Goal: Check status: Check status

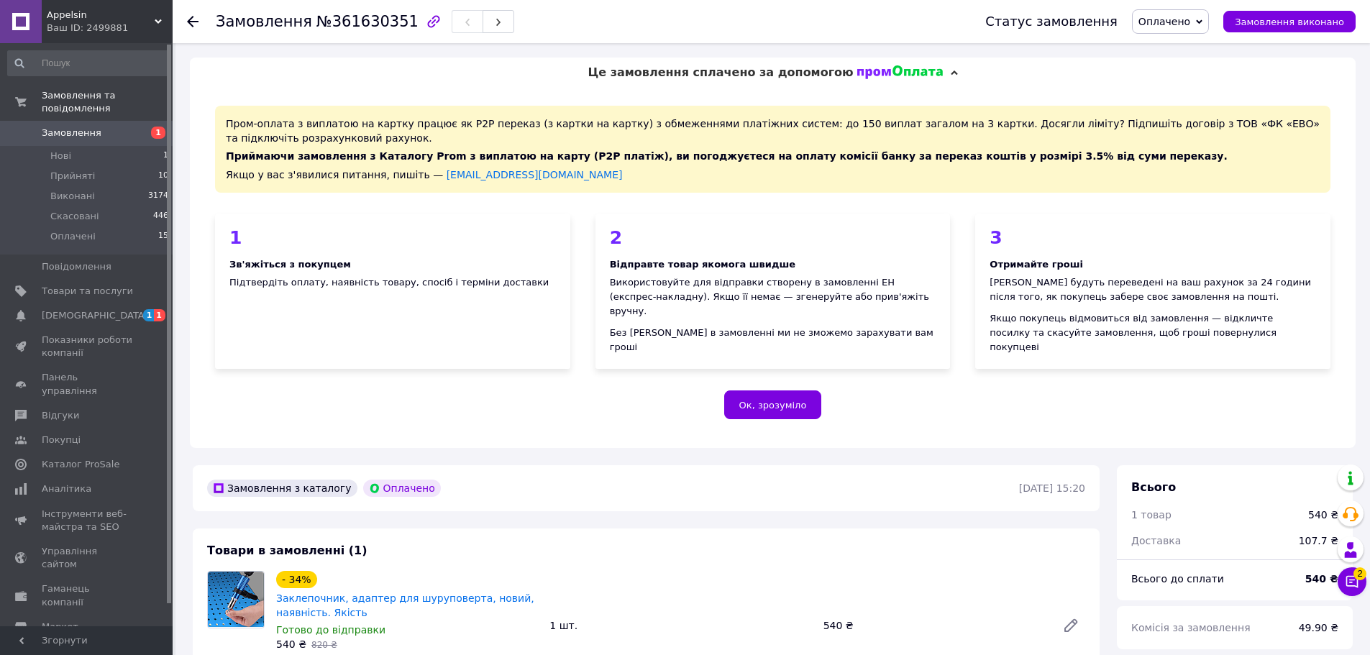
click at [106, 127] on span "Замовлення" at bounding box center [87, 133] width 91 height 13
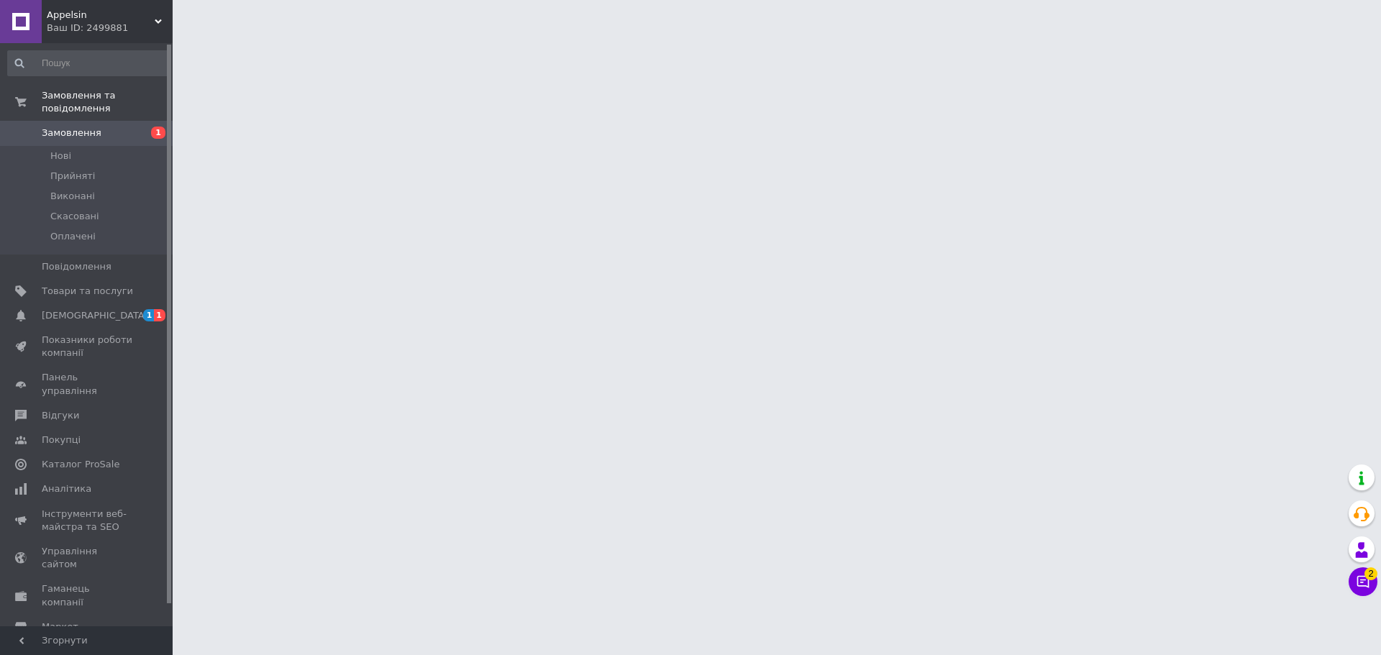
click at [121, 127] on span "Замовлення" at bounding box center [87, 133] width 91 height 13
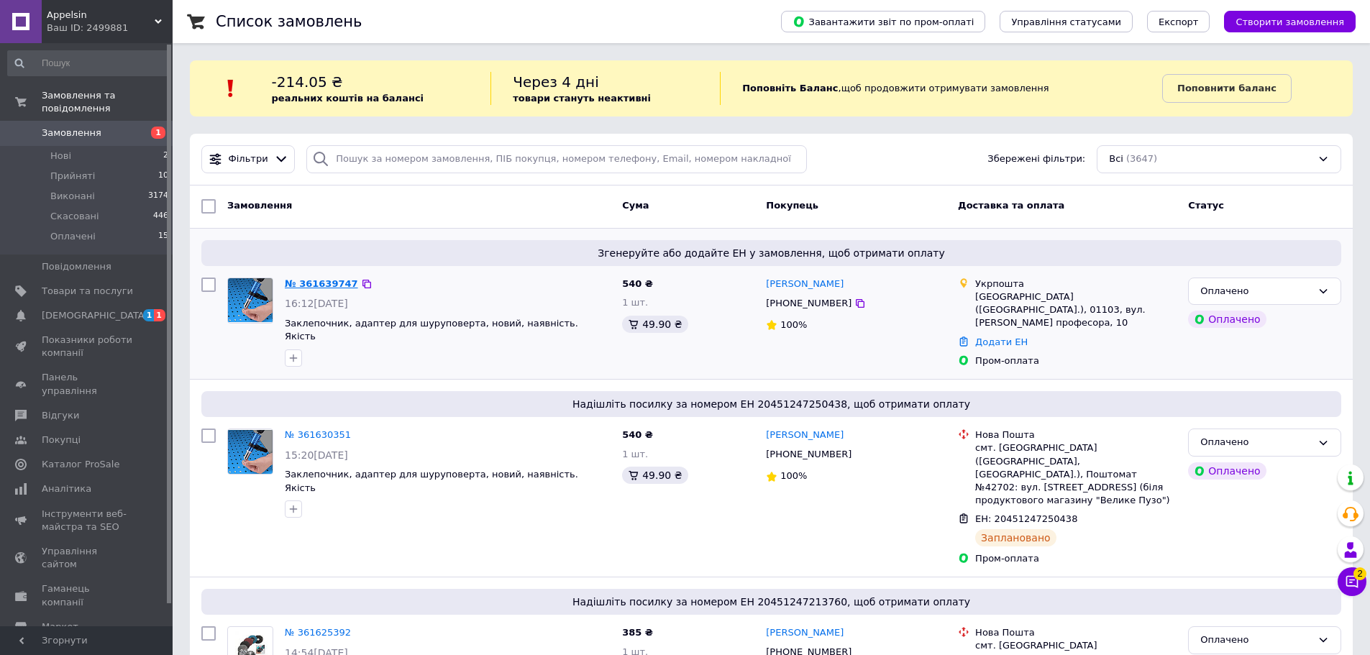
click at [322, 282] on link "№ 361639747" at bounding box center [321, 283] width 73 height 11
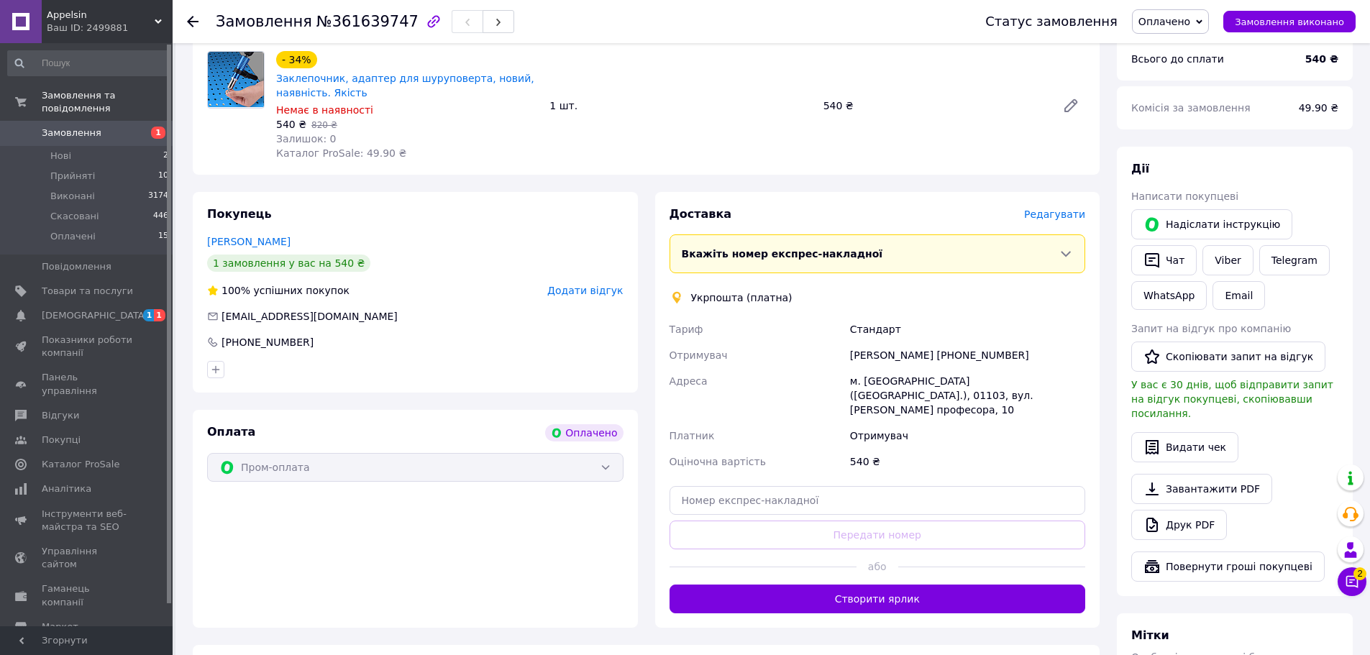
scroll to position [647, 0]
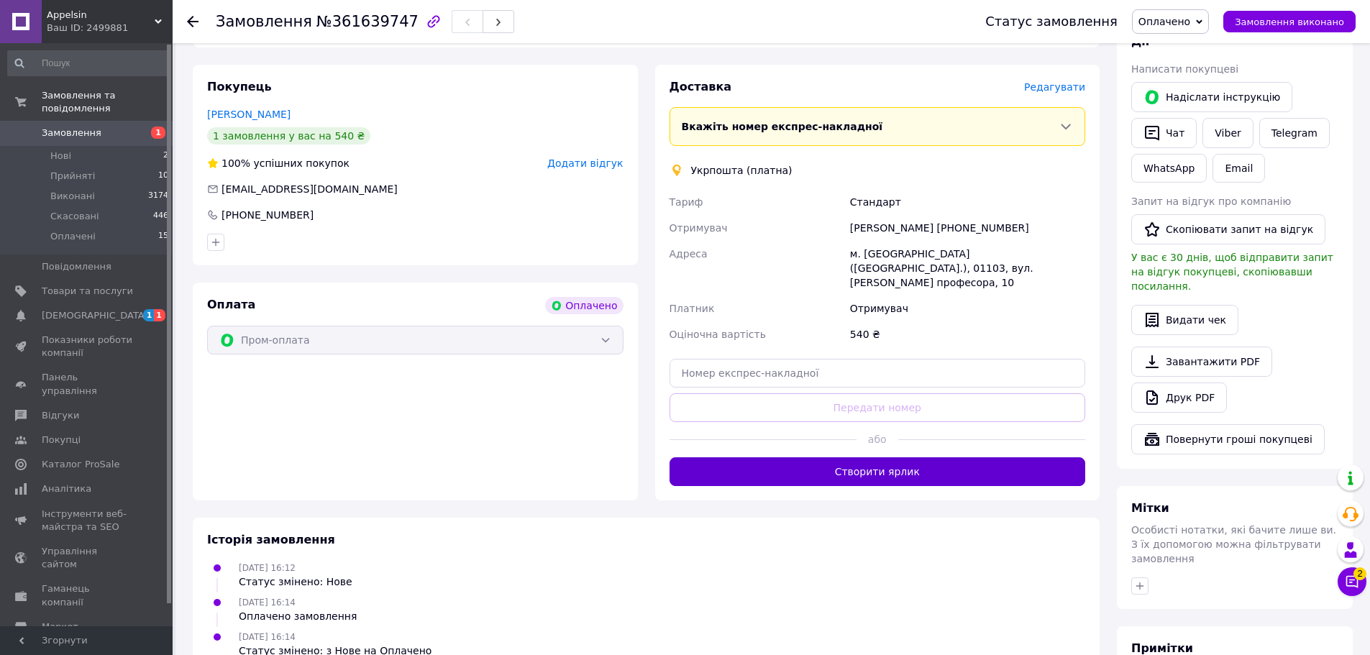
click at [851, 457] on button "Створити ярлик" at bounding box center [877, 471] width 416 height 29
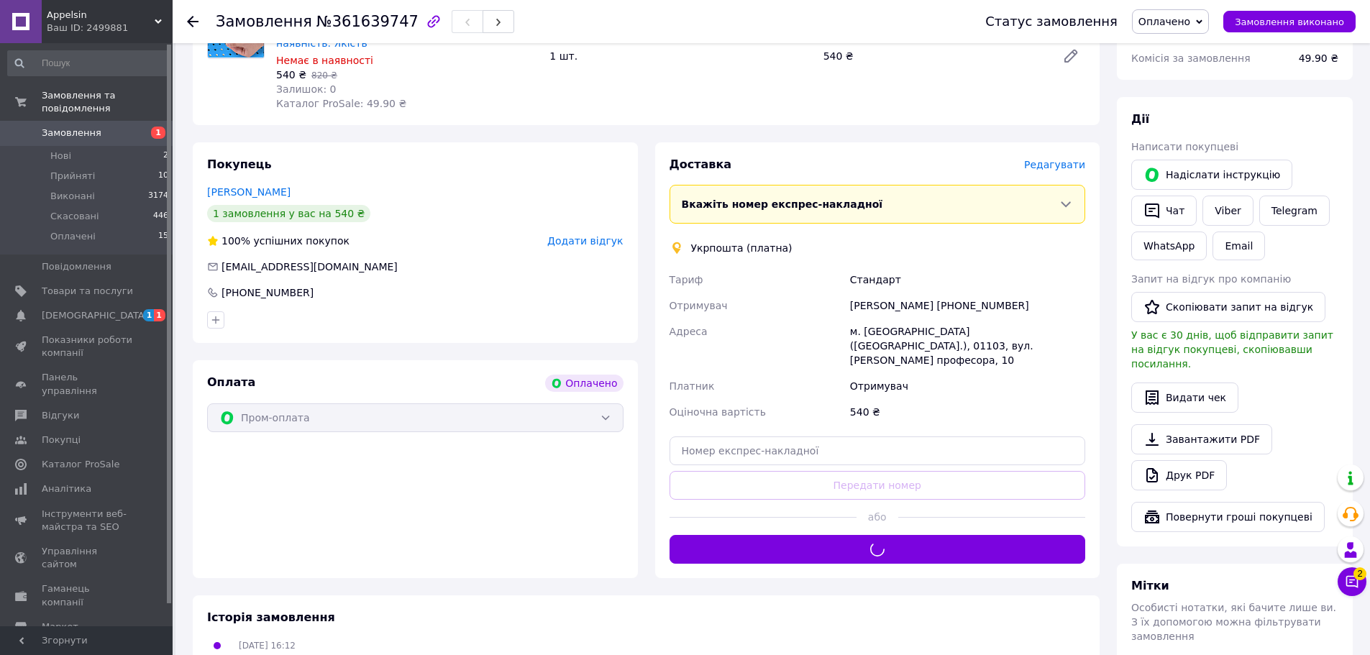
scroll to position [431, 0]
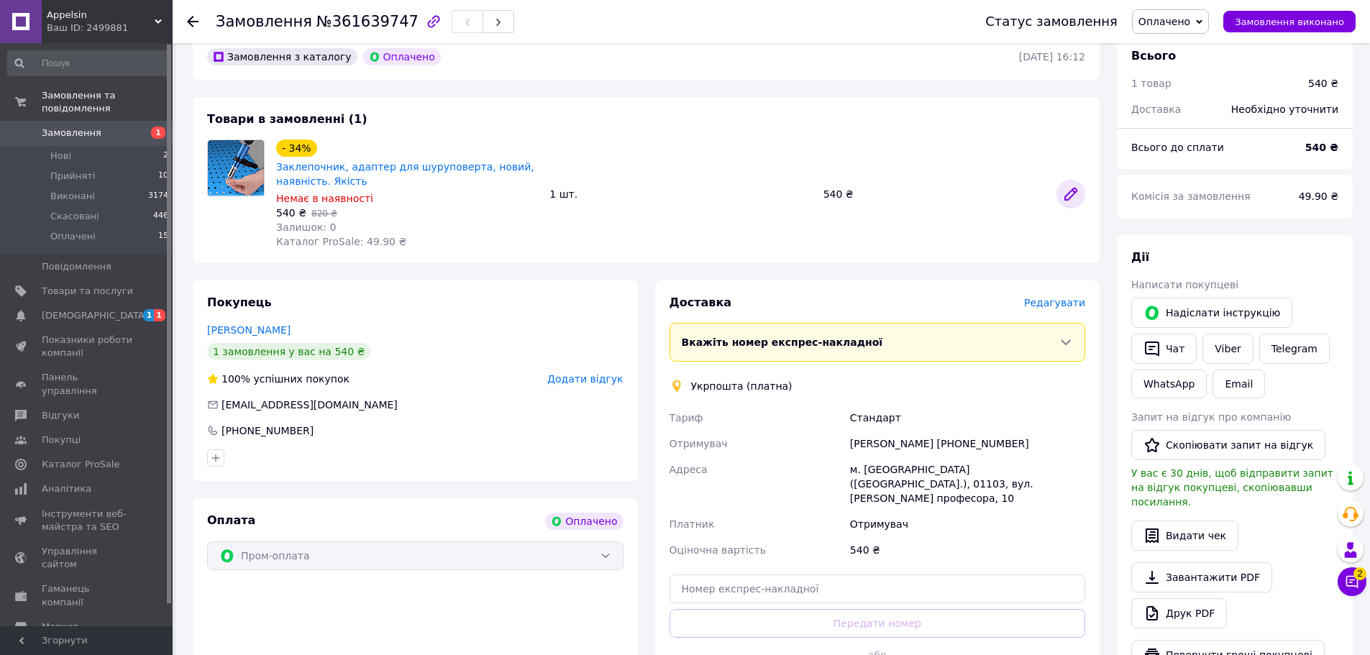
click at [1065, 186] on icon at bounding box center [1070, 194] width 17 height 17
